Goal: Check status

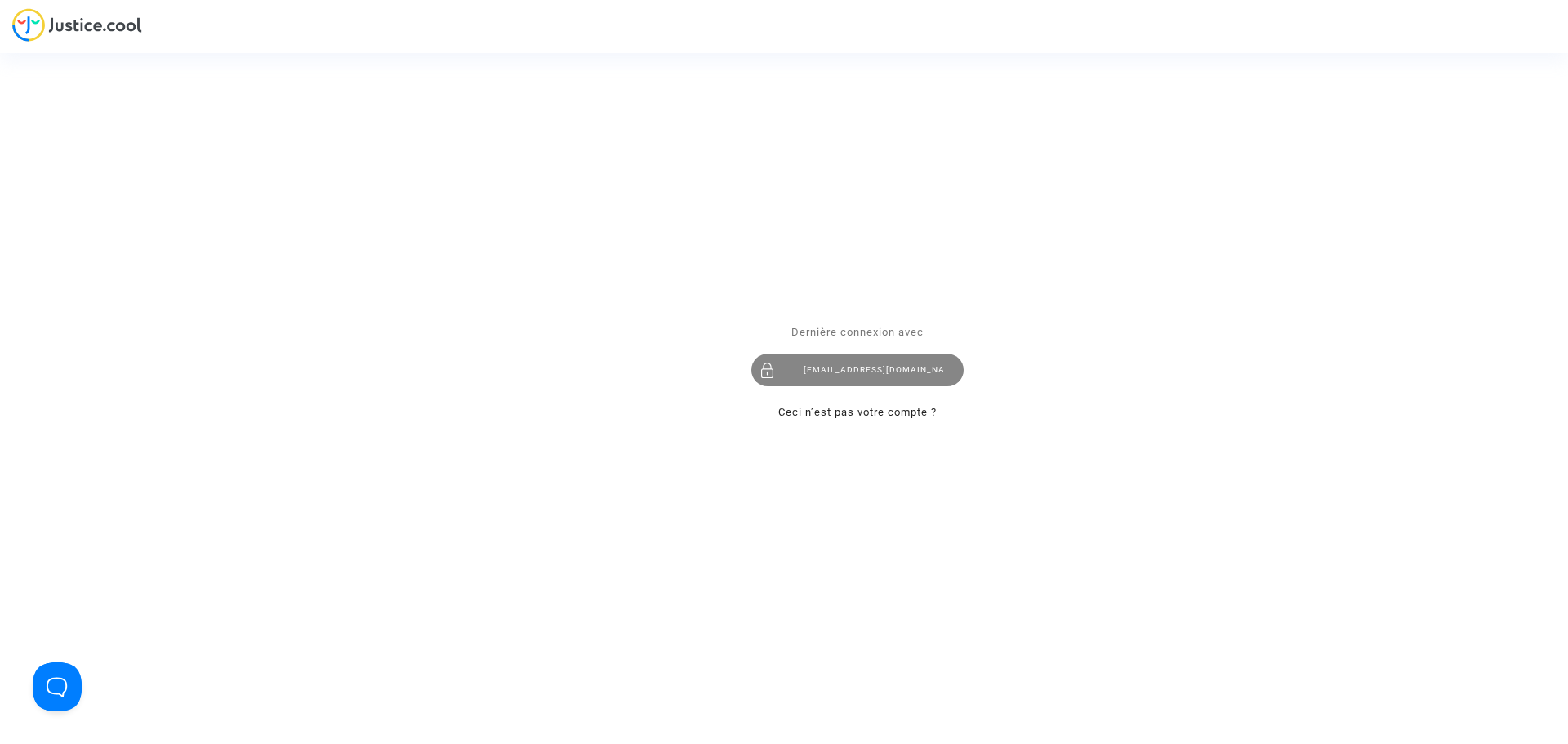
click at [886, 376] on div "[EMAIL_ADDRESS][DOMAIN_NAME]" at bounding box center [857, 370] width 213 height 33
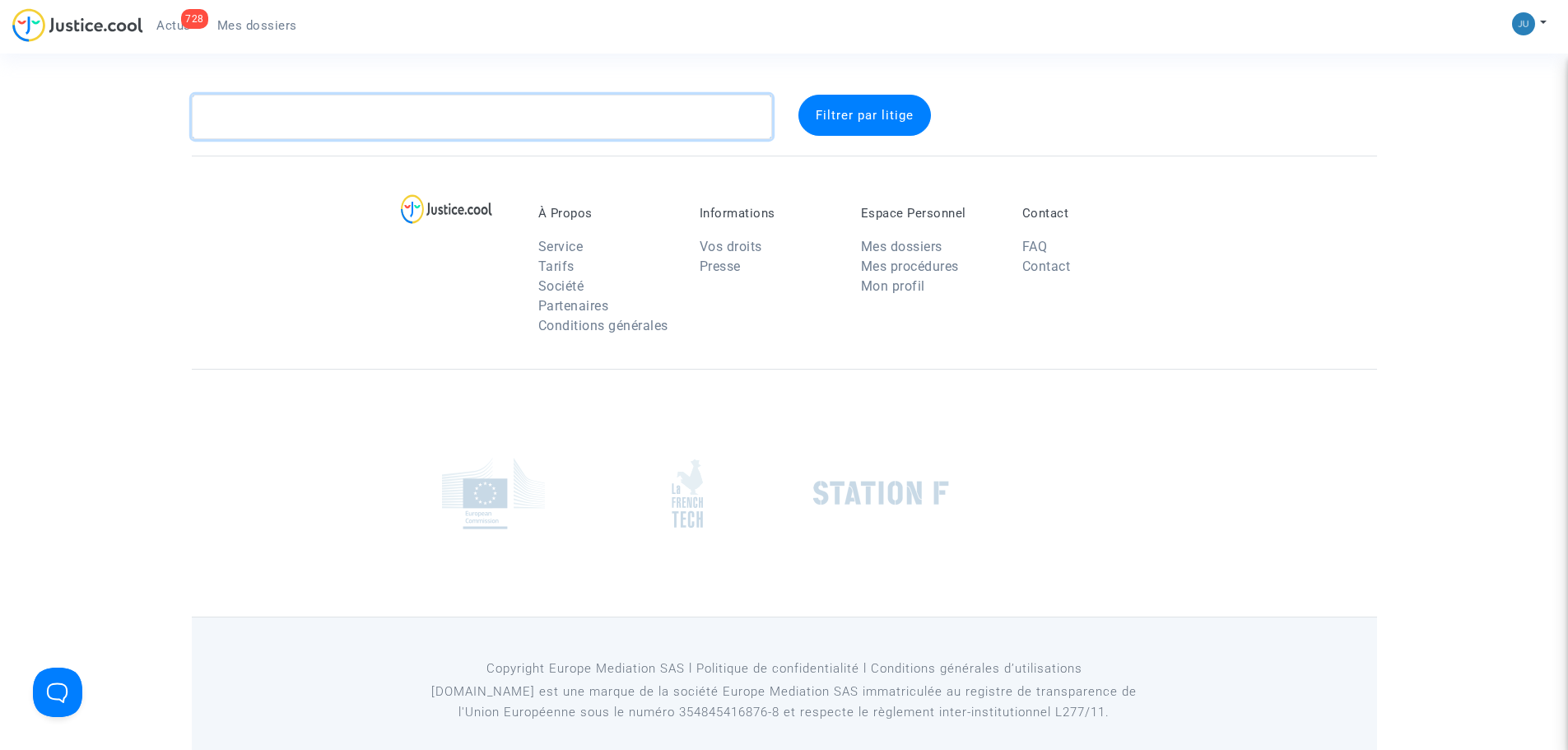
click at [253, 115] on textarea at bounding box center [481, 117] width 581 height 45
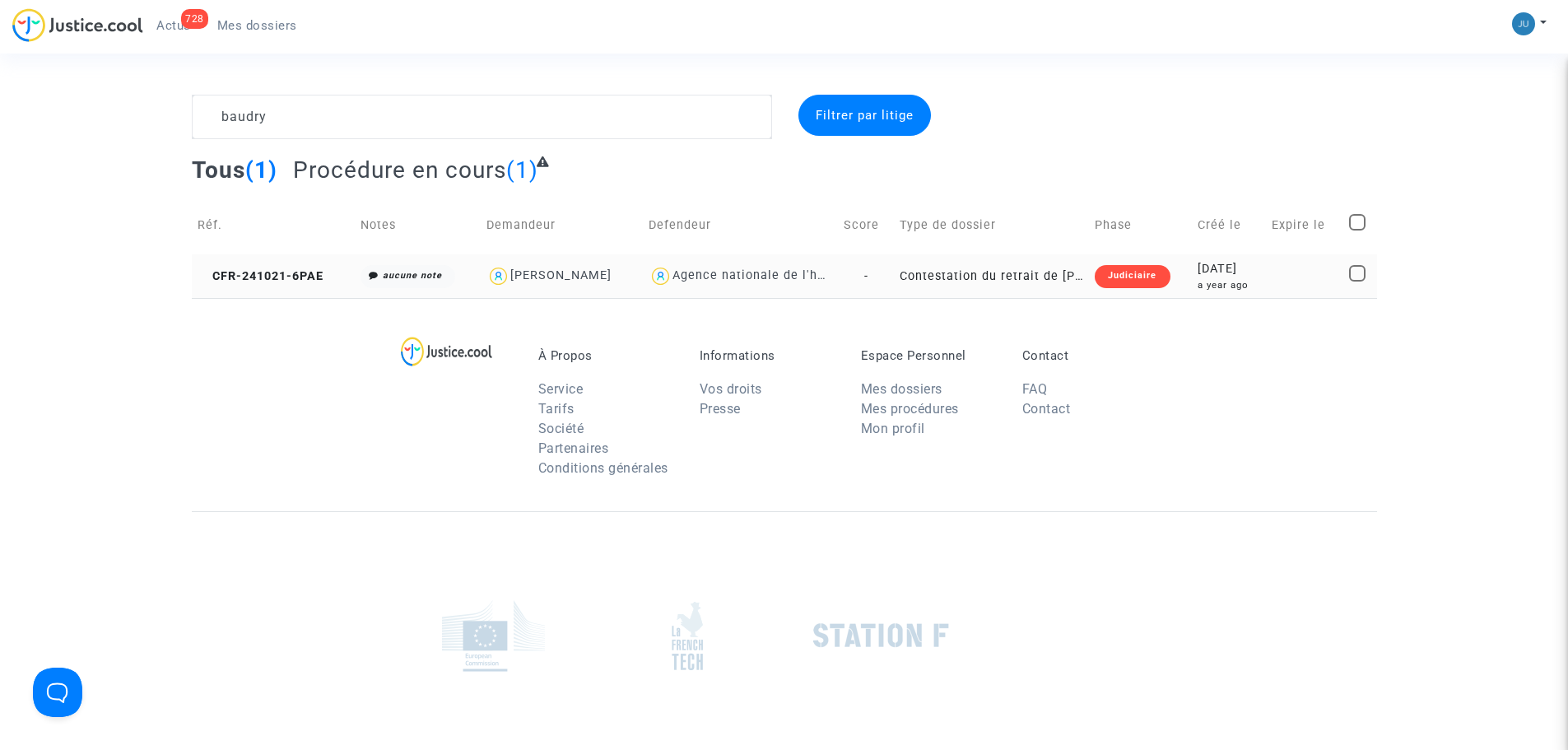
click at [594, 279] on div "Mickael BAUDRY" at bounding box center [561, 274] width 101 height 14
type textarea "baudry @"Mickael BAUDRY" @"LFC & Pitcher Avocat""
click at [1120, 278] on div "Judiciaire" at bounding box center [1132, 276] width 75 height 23
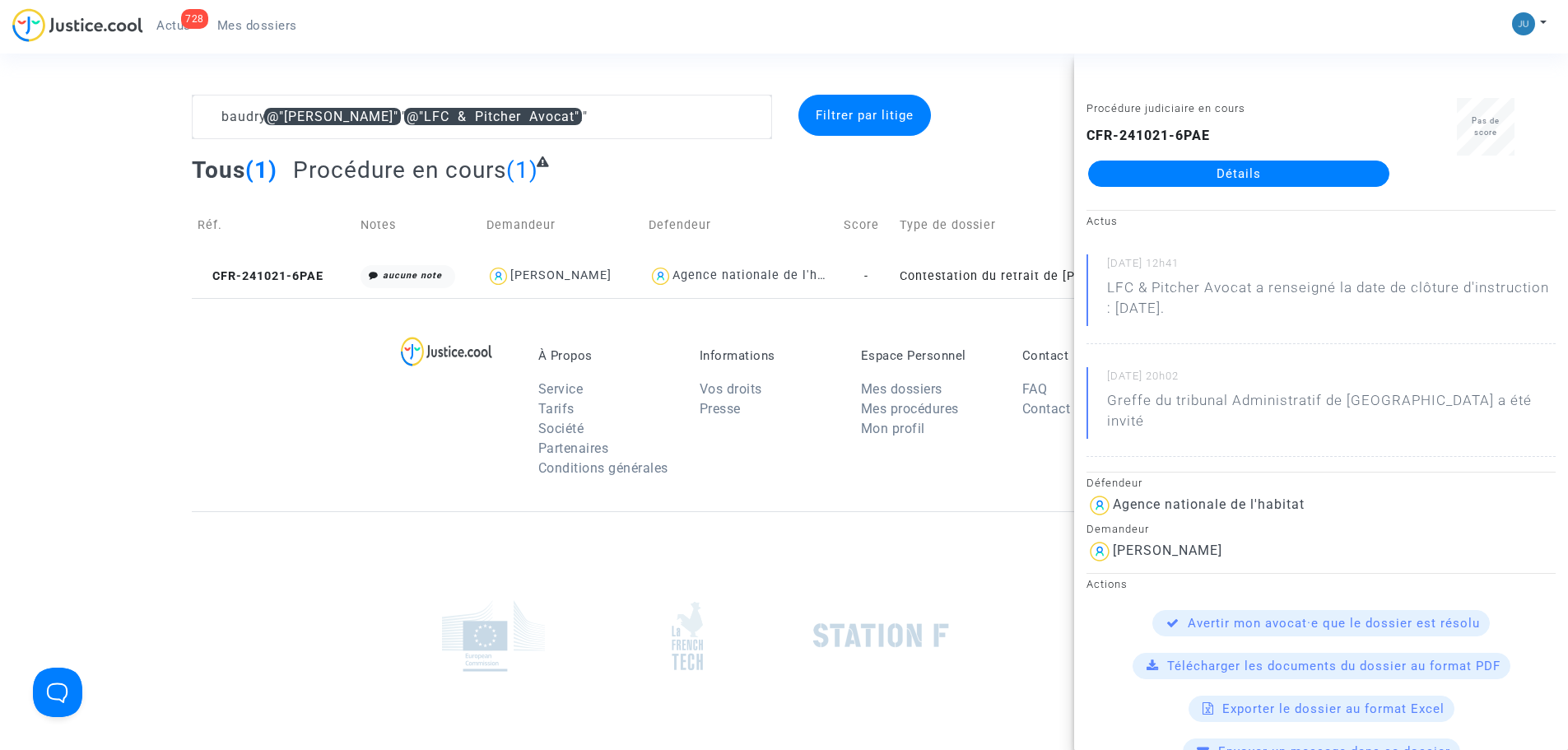
click at [1292, 172] on link "Détails" at bounding box center [1239, 173] width 302 height 26
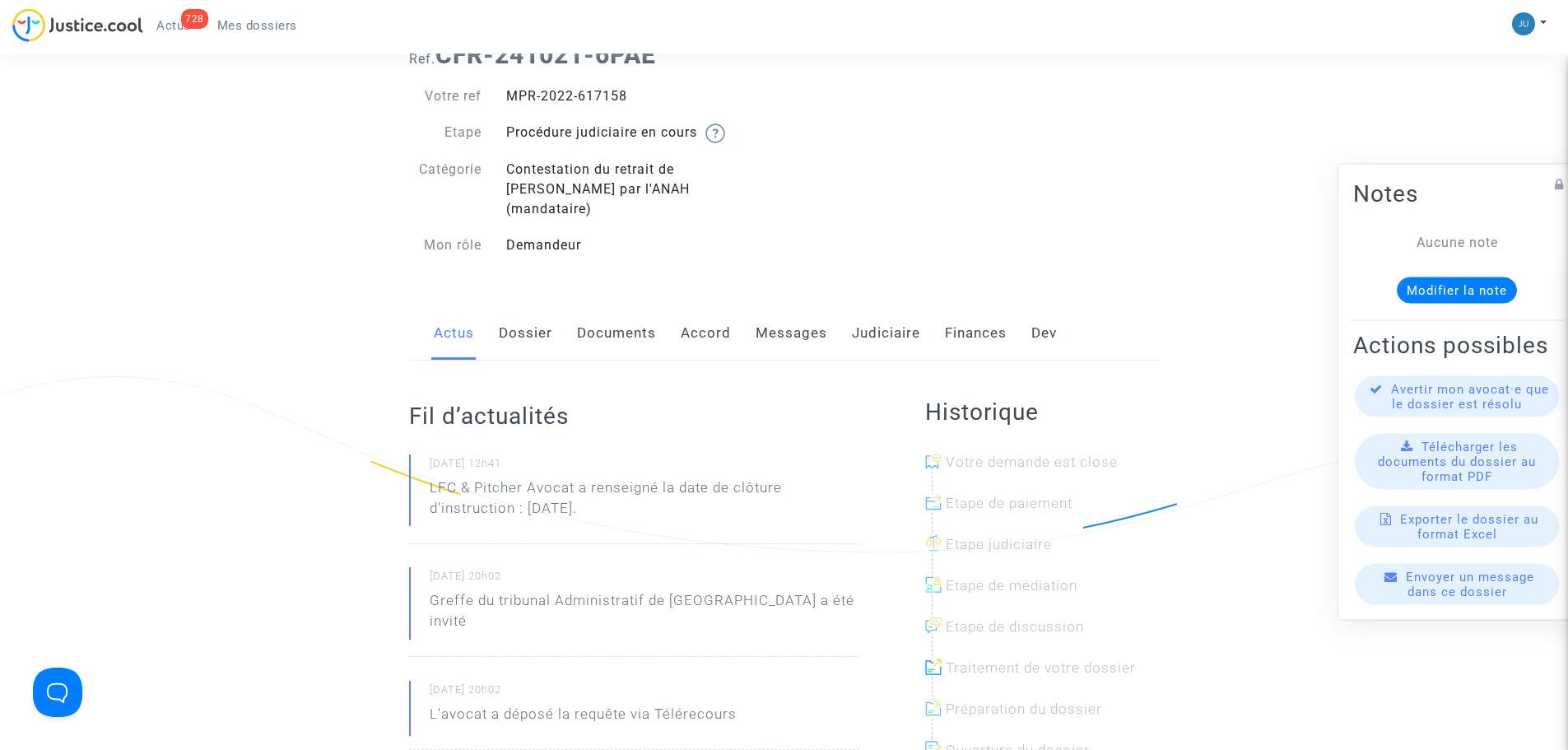
scroll to position [165, 0]
